Goal: Information Seeking & Learning: Find contact information

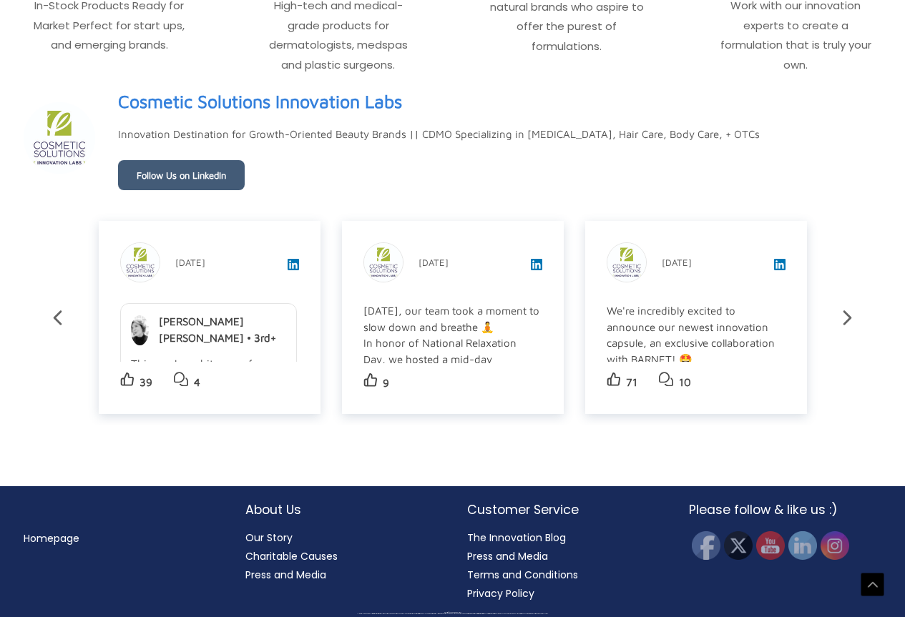
scroll to position [2318, 0]
drag, startPoint x: 909, startPoint y: 118, endPoint x: 887, endPoint y: 587, distance: 469.8
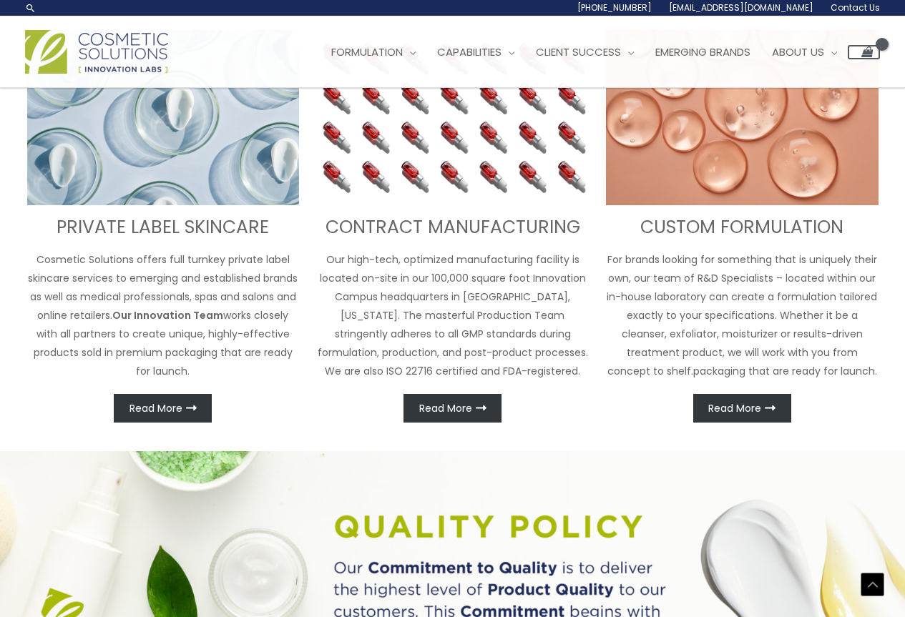
scroll to position [0, 0]
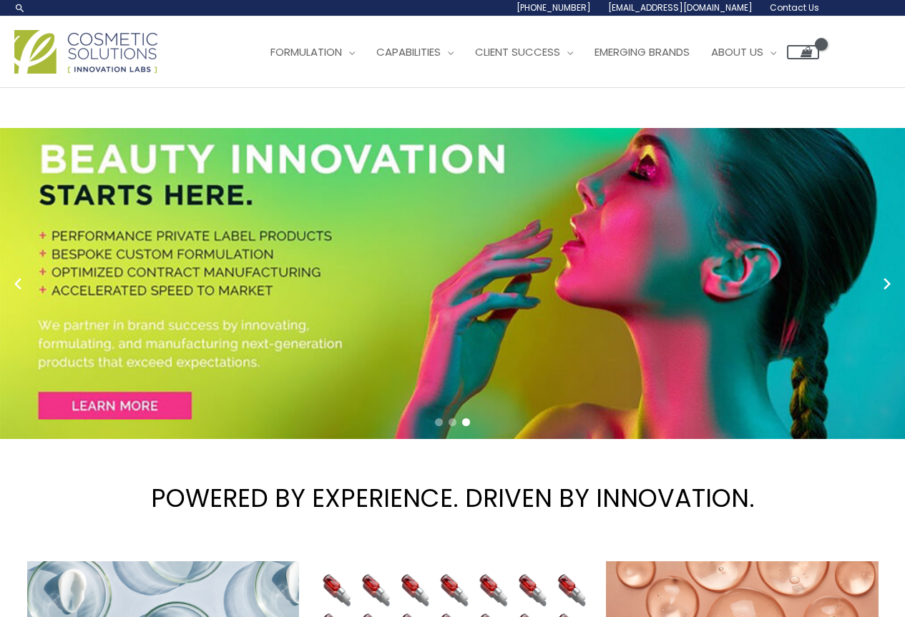
click at [800, 6] on span "Contact Us" at bounding box center [794, 7] width 49 height 12
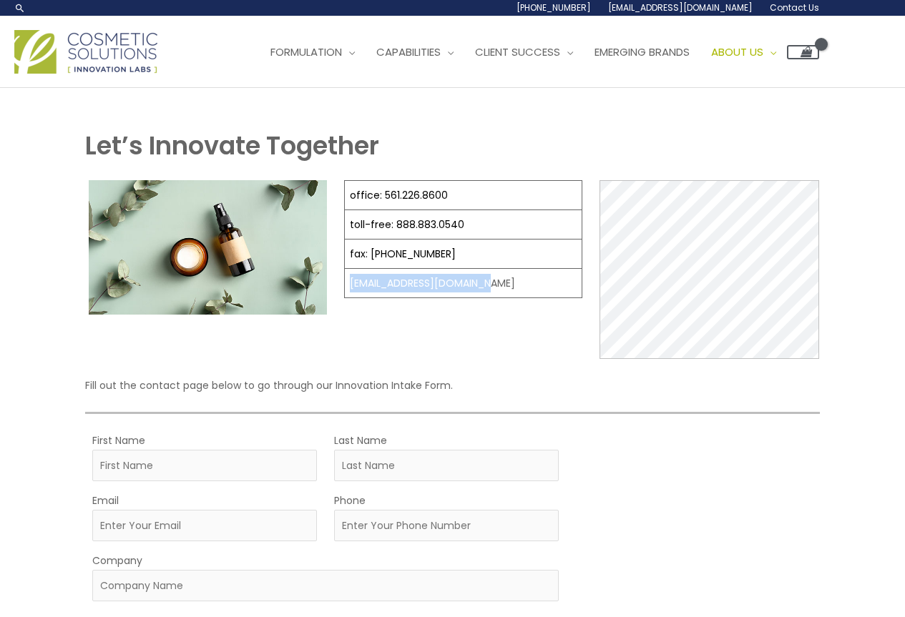
drag, startPoint x: 501, startPoint y: 288, endPoint x: 343, endPoint y: 286, distance: 158.8
click at [345, 286] on td "[EMAIL_ADDRESS][DOMAIN_NAME]" at bounding box center [463, 283] width 237 height 29
copy td "[EMAIL_ADDRESS][DOMAIN_NAME]"
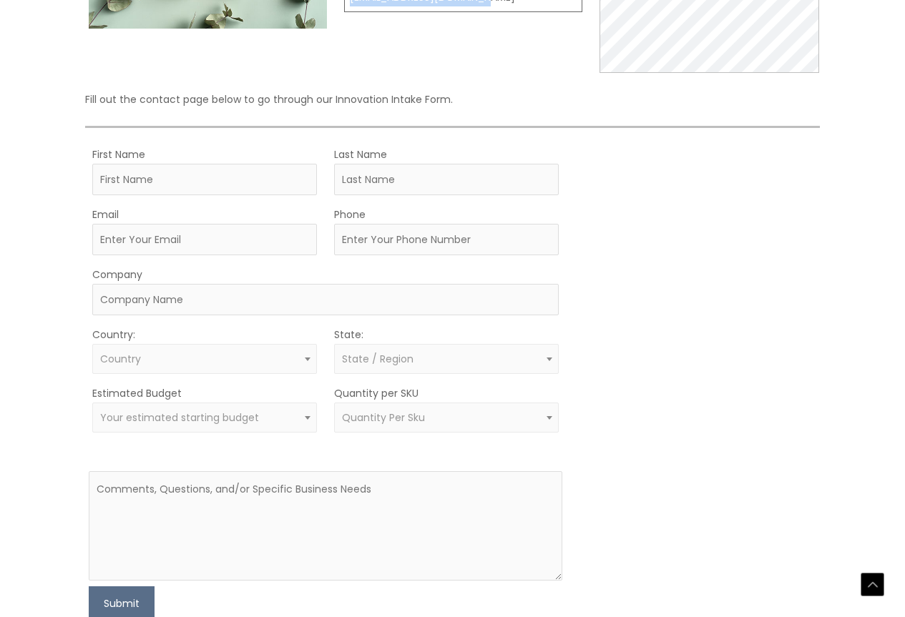
scroll to position [471, 0]
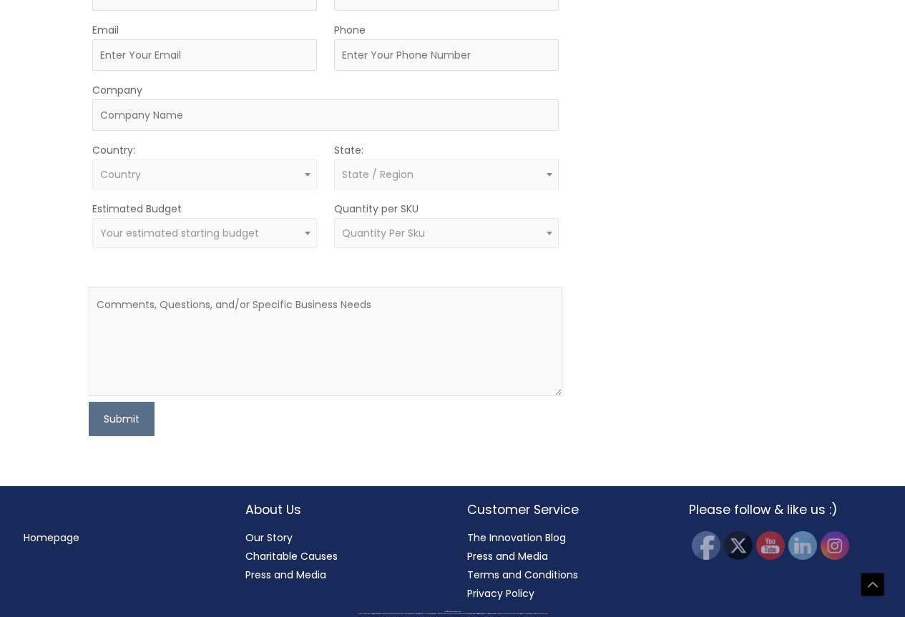
click at [262, 534] on link "Our Story" at bounding box center [268, 538] width 47 height 14
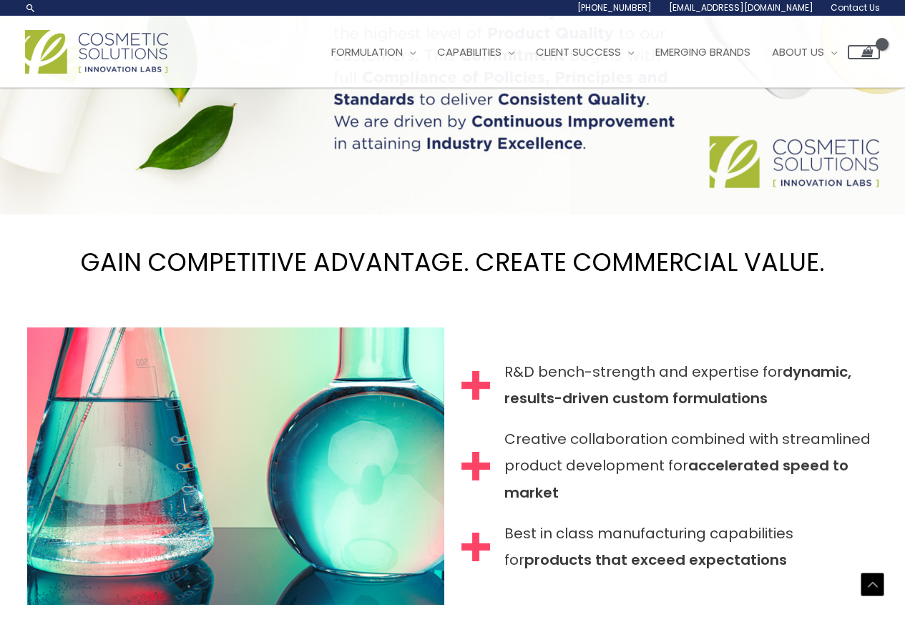
scroll to position [1019, 0]
